Goal: Book appointment/travel/reservation

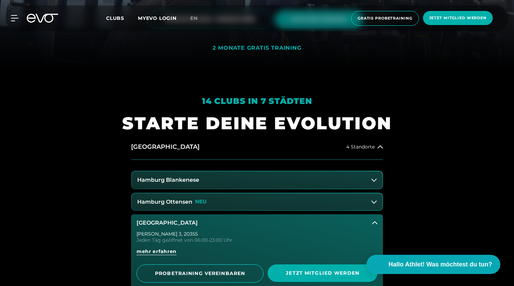
scroll to position [326, 0]
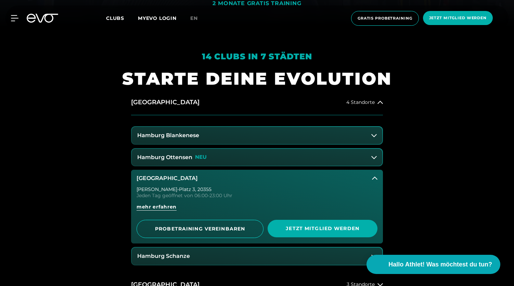
scroll to position [253, 0]
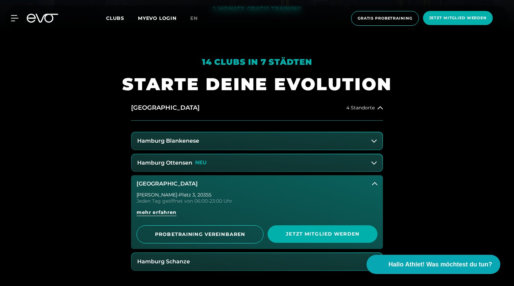
click at [39, 20] on icon at bounding box center [47, 18] width 23 height 9
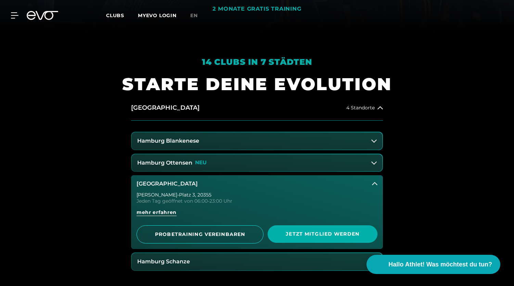
scroll to position [0, 0]
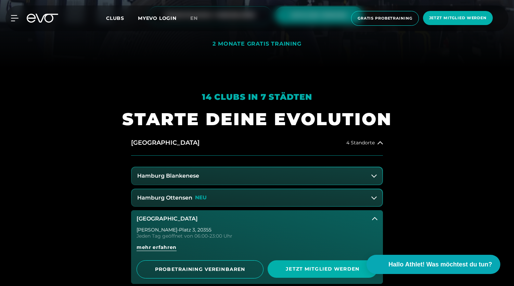
scroll to position [227, 0]
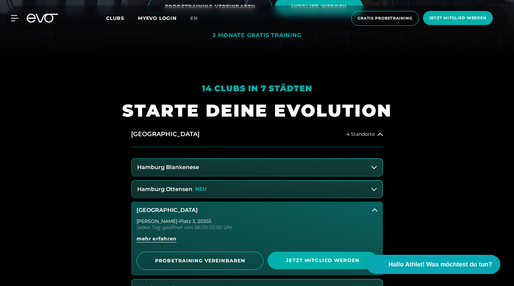
click at [372, 211] on icon at bounding box center [374, 209] width 5 height 5
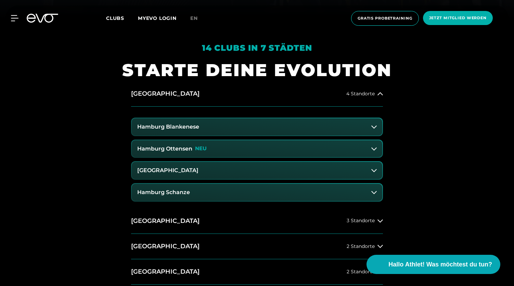
scroll to position [267, 0]
click at [375, 126] on icon at bounding box center [374, 126] width 5 height 5
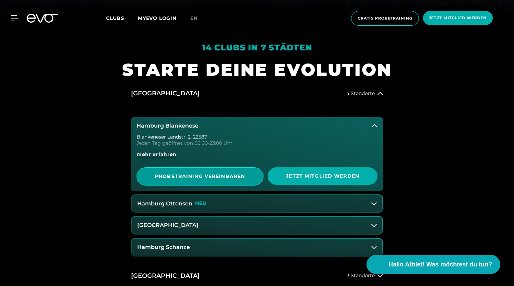
click at [238, 178] on span "PROBETRAINING VEREINBAREN" at bounding box center [199, 176] width 93 height 7
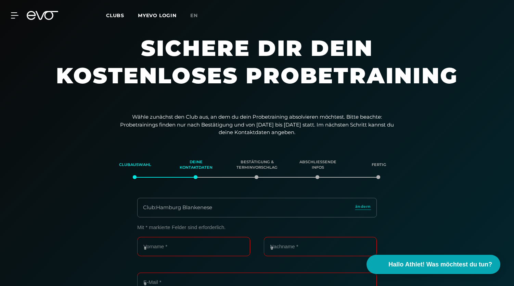
click at [42, 12] on icon at bounding box center [43, 15] width 32 height 9
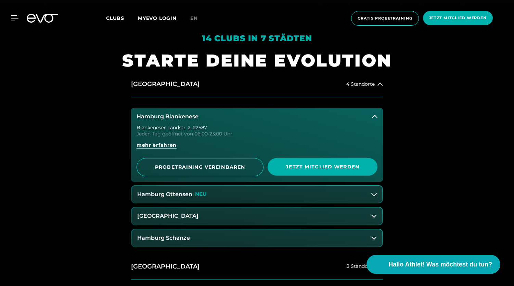
scroll to position [279, 0]
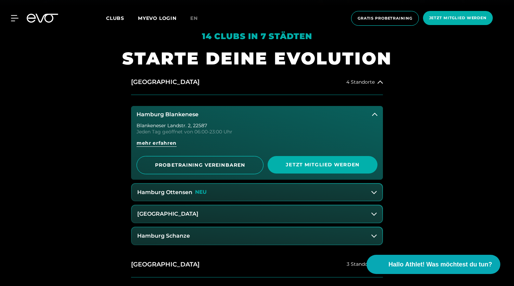
click at [372, 112] on button "Hamburg Blankenese" at bounding box center [257, 114] width 252 height 17
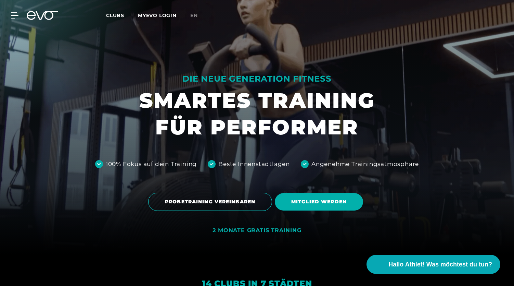
scroll to position [0, 0]
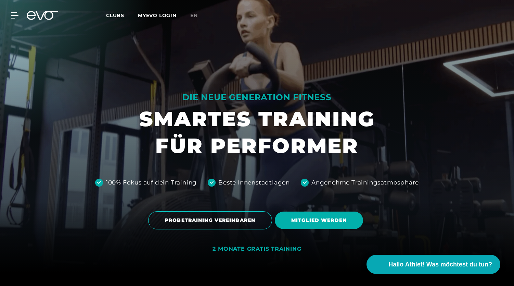
scroll to position [13, 0]
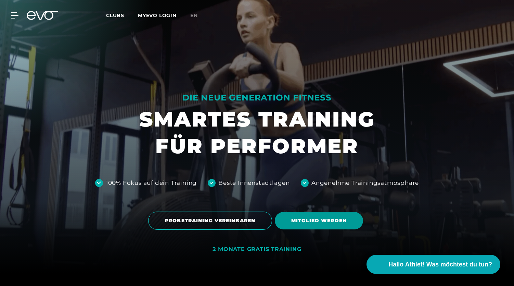
click at [289, 214] on span "MITGLIED WERDEN" at bounding box center [319, 220] width 88 height 17
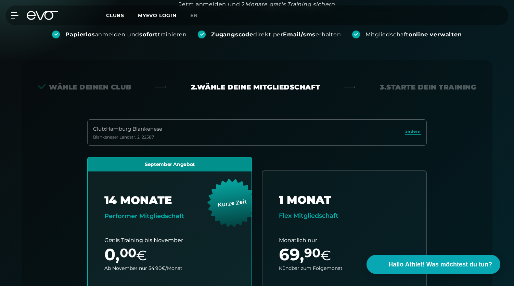
scroll to position [151, 0]
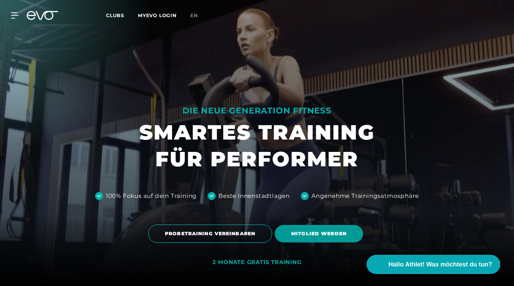
click at [332, 233] on span "MITGLIED WERDEN" at bounding box center [318, 233] width 55 height 7
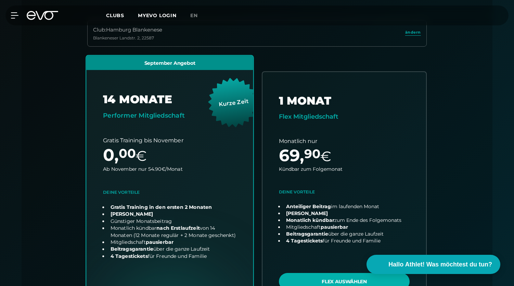
scroll to position [192, 0]
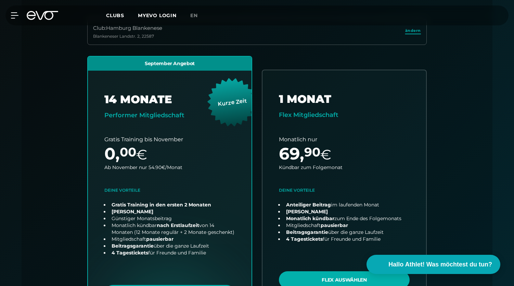
click at [411, 33] on span "ändern" at bounding box center [414, 31] width 16 height 6
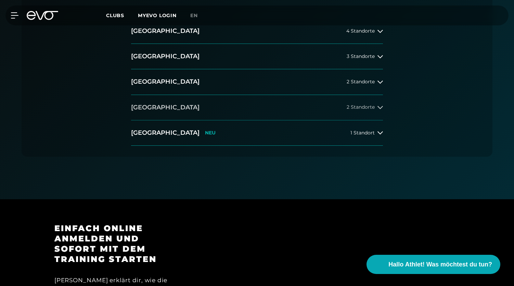
click at [208, 109] on button "München 2 Standorte" at bounding box center [257, 107] width 252 height 25
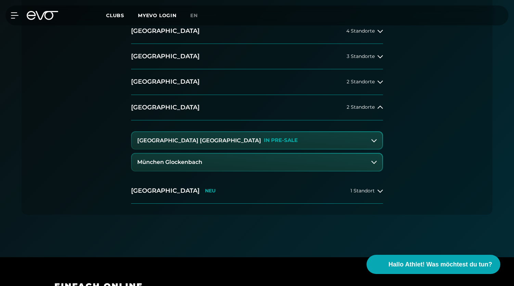
click at [192, 139] on h3 "München Maxvorstadt" at bounding box center [199, 140] width 124 height 6
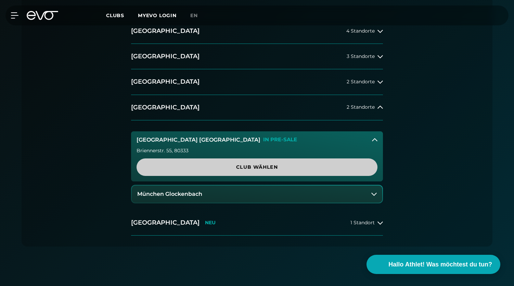
click at [213, 169] on span "Club wählen" at bounding box center [257, 166] width 208 height 7
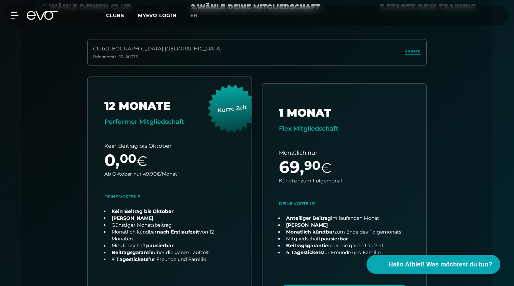
scroll to position [162, 0]
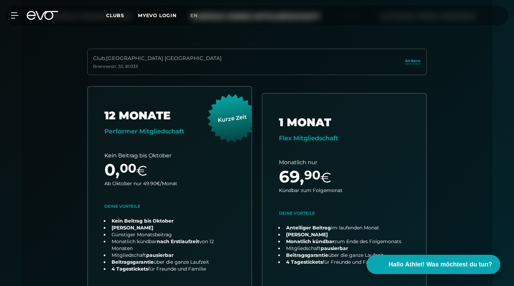
click at [47, 14] on icon at bounding box center [43, 15] width 32 height 9
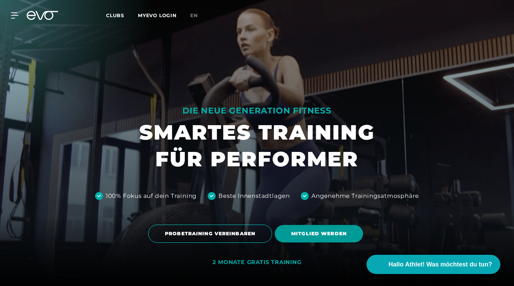
click at [313, 234] on span "MITGLIED WERDEN" at bounding box center [318, 233] width 55 height 7
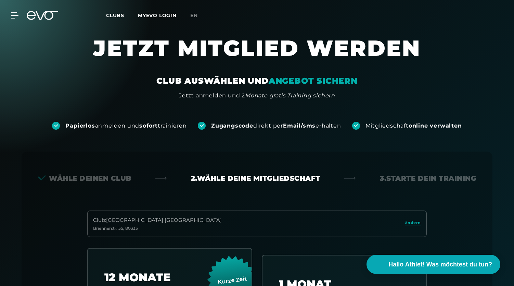
click at [56, 16] on icon at bounding box center [43, 15] width 32 height 9
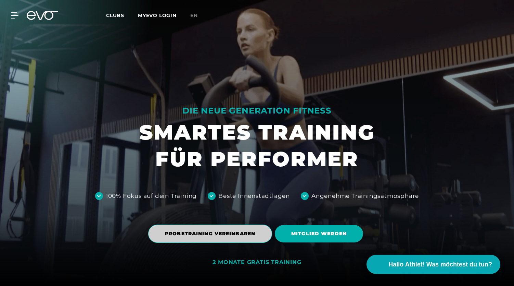
click at [251, 237] on span "PROBETRAINING VEREINBAREN" at bounding box center [210, 233] width 90 height 7
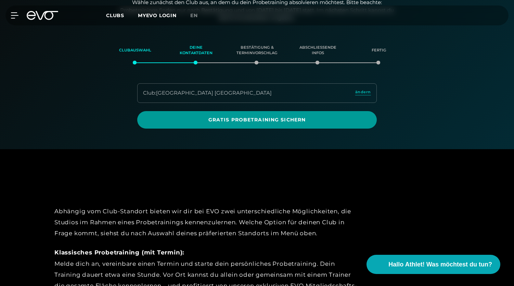
click at [256, 123] on span "Gratis Probetraining sichern" at bounding box center [257, 119] width 240 height 17
